Goal: Task Accomplishment & Management: Use online tool/utility

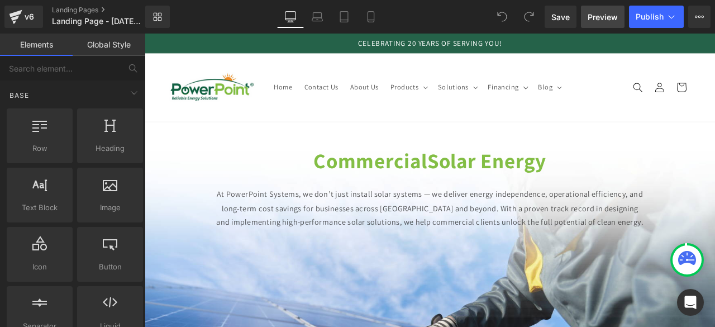
click at [610, 25] on link "Preview" at bounding box center [603, 17] width 44 height 22
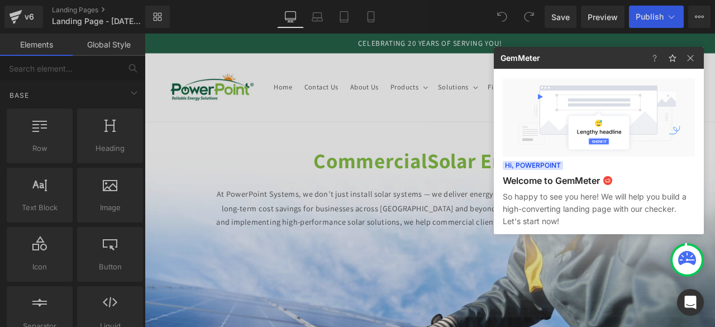
click at [319, 128] on div at bounding box center [357, 163] width 715 height 327
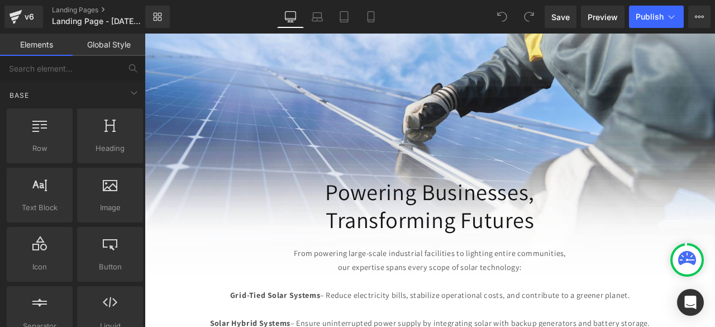
scroll to position [274, 0]
click at [493, 209] on h1 "Powering Businesses," at bounding box center [482, 221] width 653 height 34
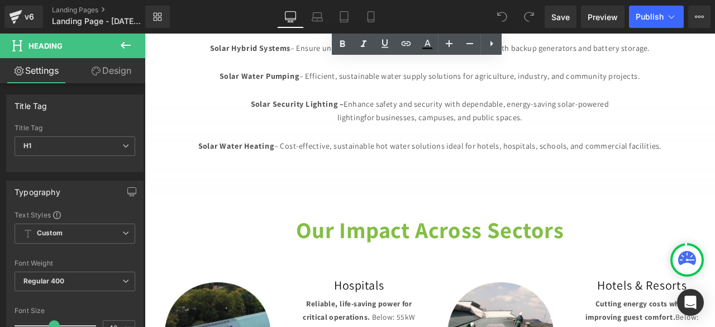
scroll to position [601, 0]
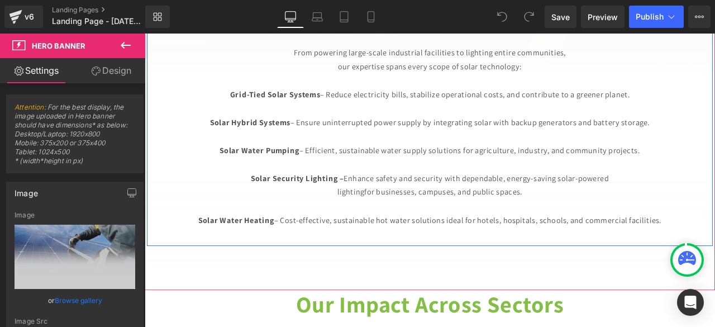
scroll to position [512, 0]
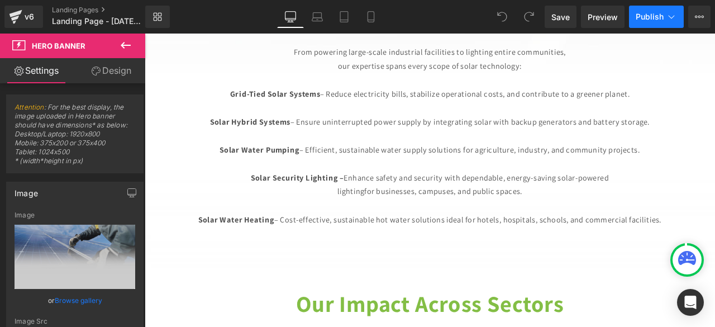
click at [663, 17] on span "Publish" at bounding box center [650, 16] width 28 height 9
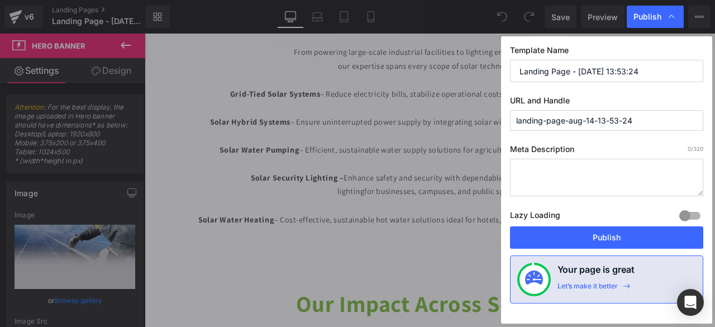
click at [654, 120] on input "landing-page-aug-14-13-53-24" at bounding box center [606, 120] width 193 height 21
type input "l"
type input "commercial-solar-systems-[GEOGRAPHIC_DATA]-"
click at [655, 70] on input "Landing Page - [DATE] 13:53:24" at bounding box center [606, 71] width 193 height 22
type input "L"
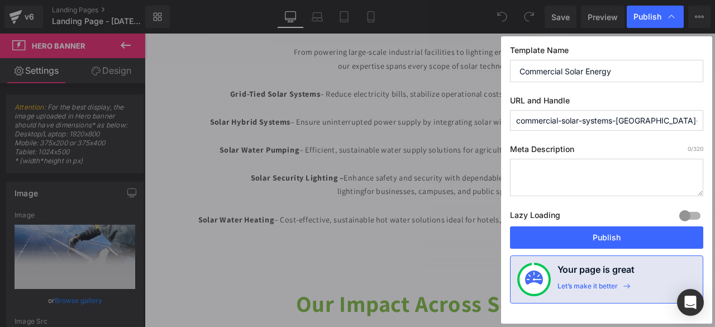
type input "Commercial Solar Energy"
click at [613, 120] on input "commercial-solar-systems-[GEOGRAPHIC_DATA]-" at bounding box center [606, 120] width 193 height 21
click at [646, 122] on input "commercial-solar-systems-[GEOGRAPHIC_DATA]-" at bounding box center [606, 120] width 193 height 21
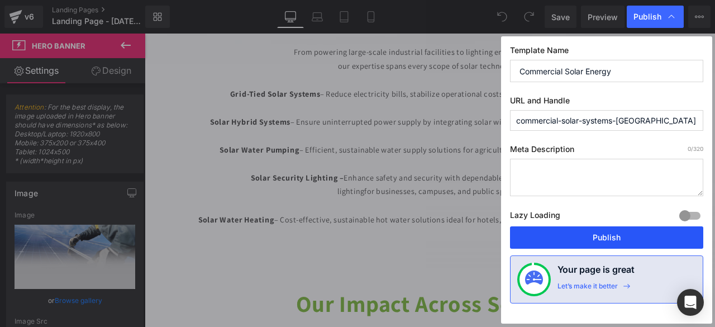
type input "commercial-solar-systems-[GEOGRAPHIC_DATA]"
click at [576, 237] on button "Publish" at bounding box center [606, 237] width 193 height 22
